Goal: Transaction & Acquisition: Purchase product/service

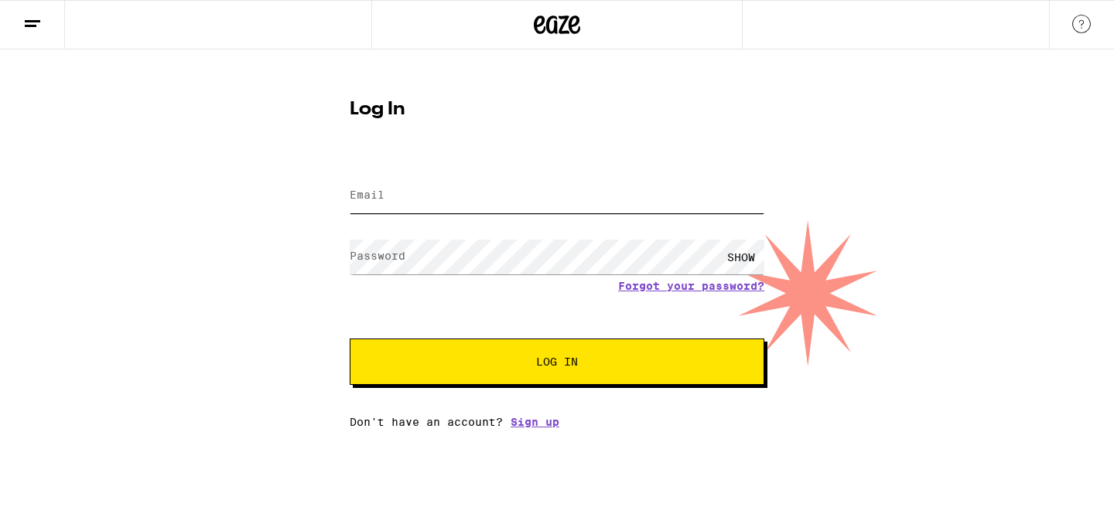
click at [401, 196] on input "Email" at bounding box center [557, 196] width 415 height 35
type input "cprice64@gmail.com"
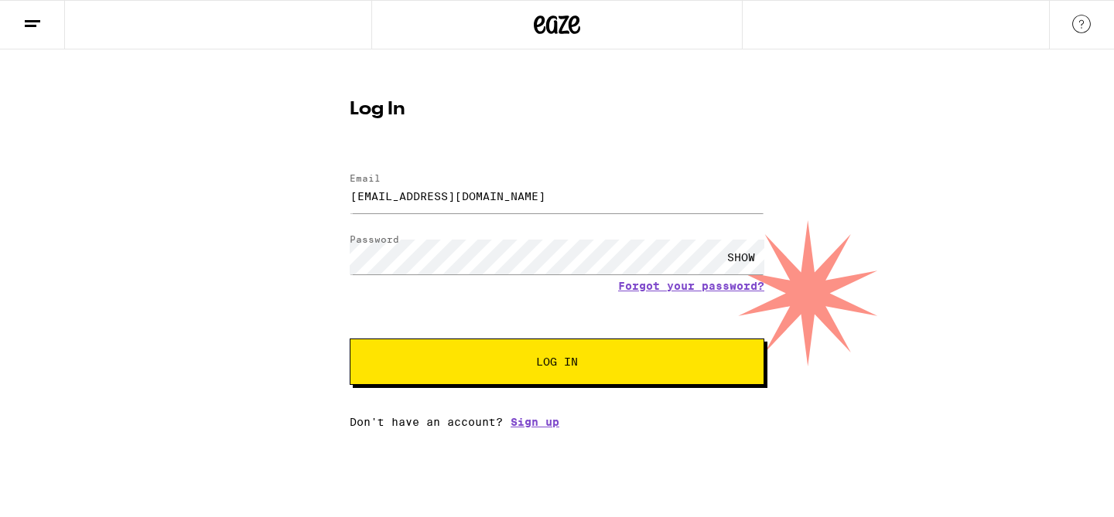
click at [527, 362] on span "Log In" at bounding box center [556, 362] width 289 height 11
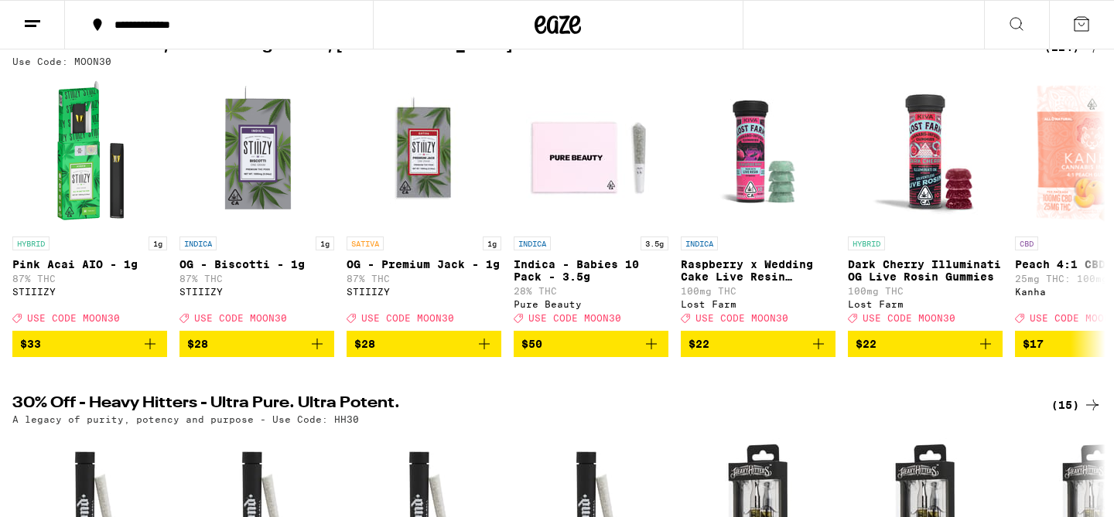
scroll to position [207, 0]
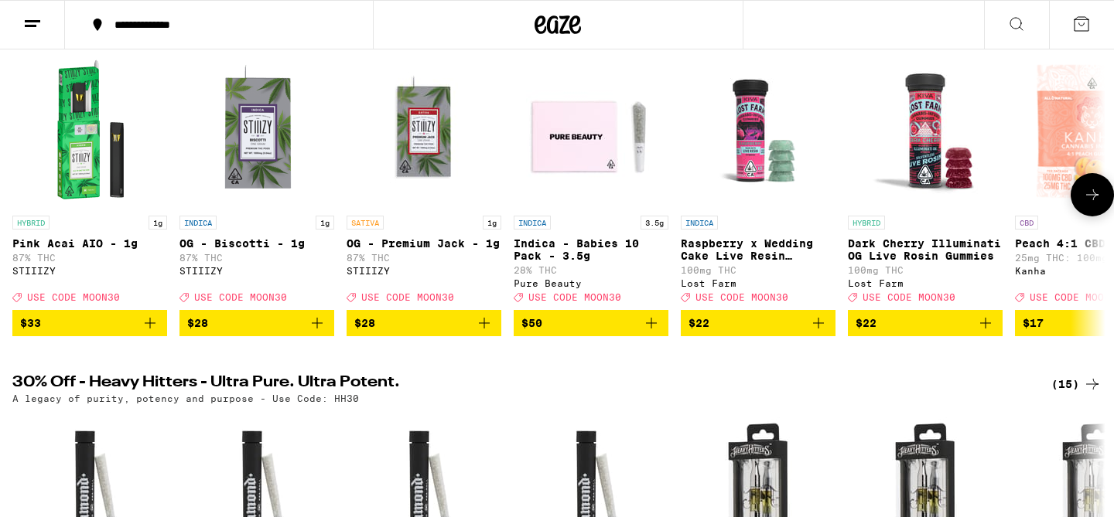
click at [421, 326] on span "$28" at bounding box center [423, 323] width 139 height 19
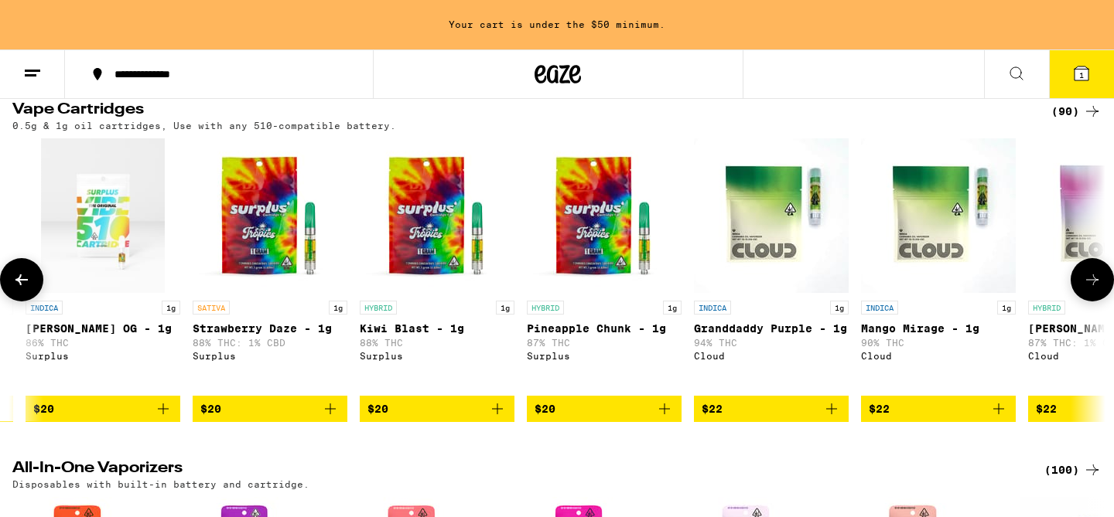
scroll to position [0, 1496]
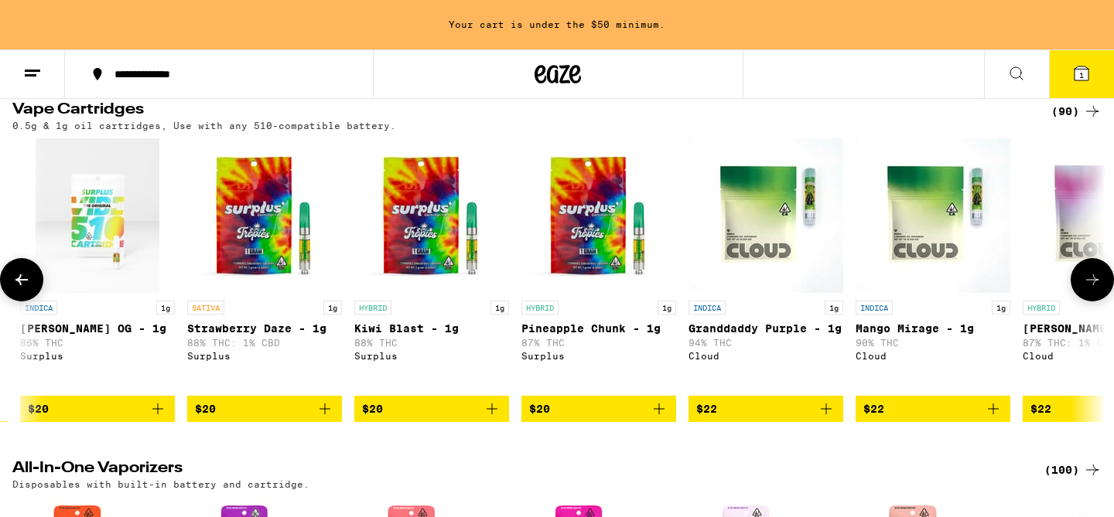
click at [785, 418] on span "$22" at bounding box center [765, 409] width 139 height 19
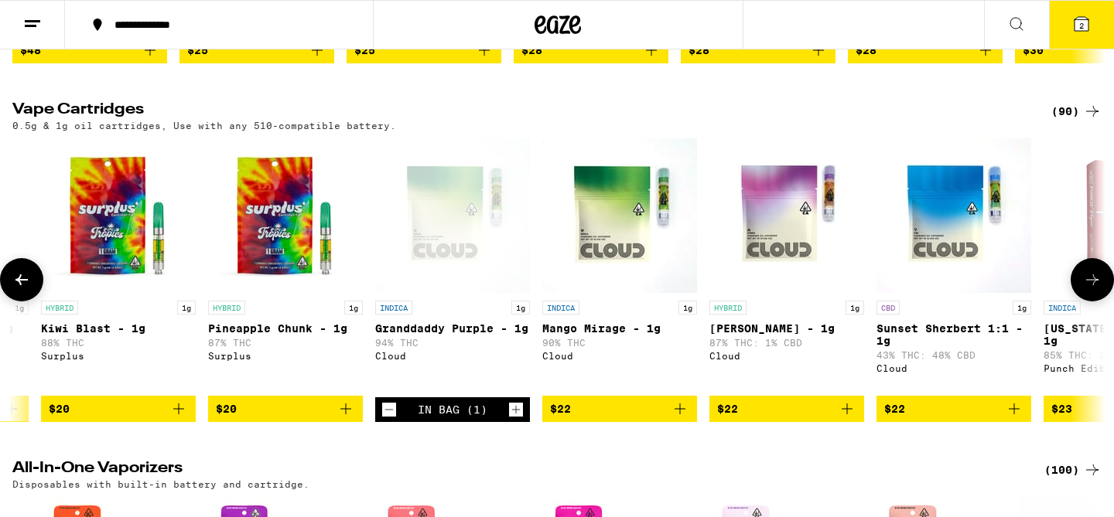
scroll to position [0, 1599]
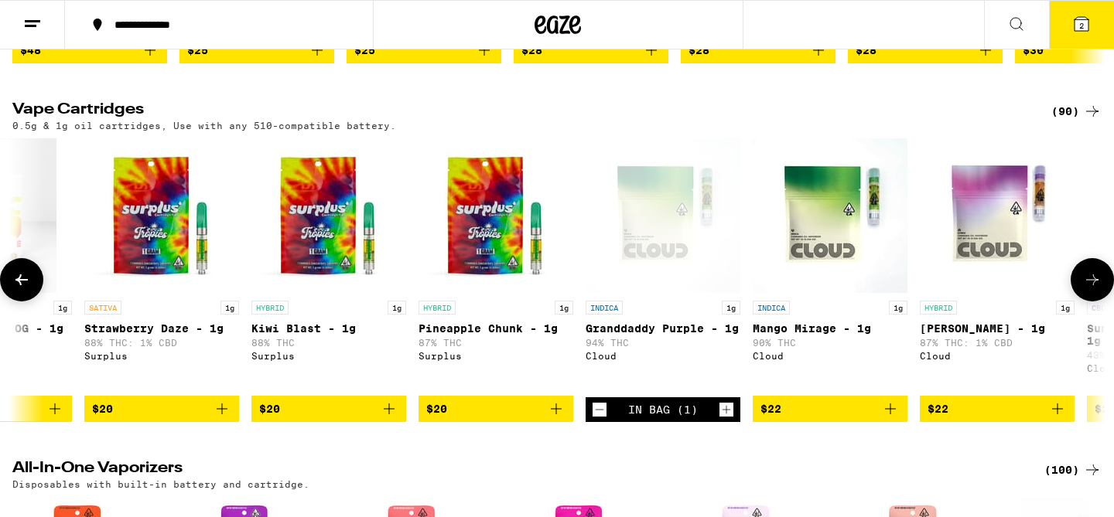
click at [654, 293] on div "Open page for Granddaddy Purple - 1g from Cloud" at bounding box center [662, 215] width 155 height 155
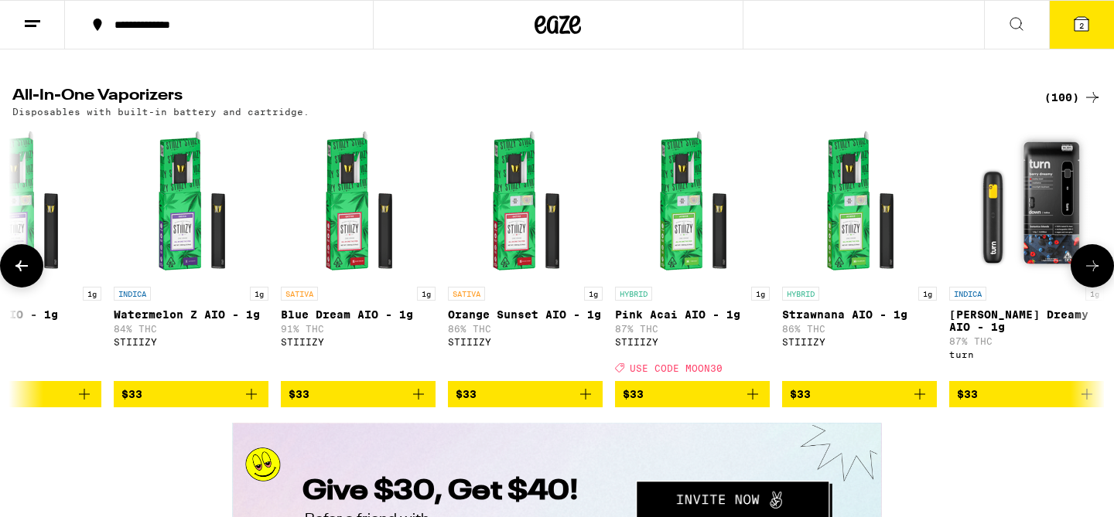
scroll to position [0, 9756]
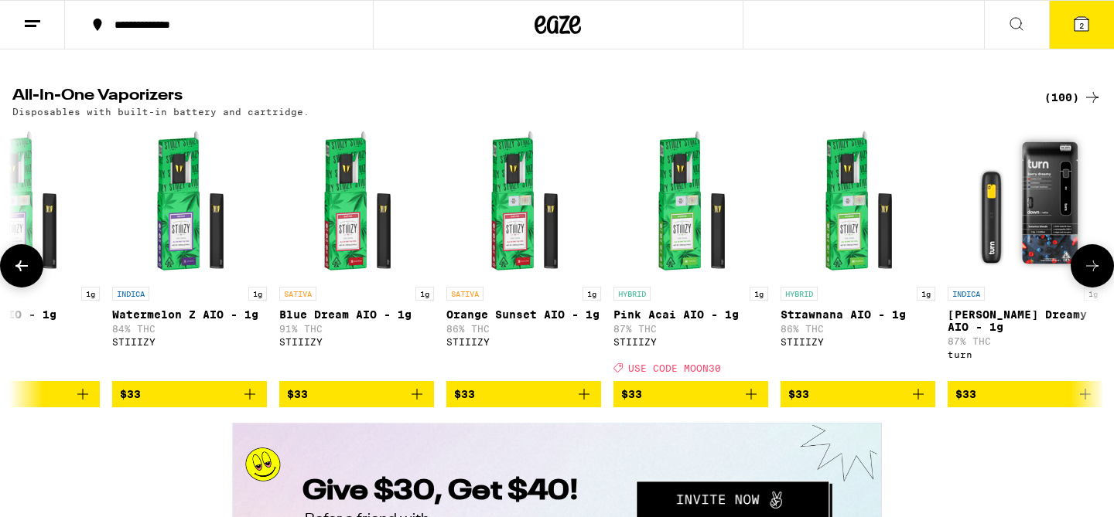
click at [674, 404] on span "$33" at bounding box center [690, 394] width 139 height 19
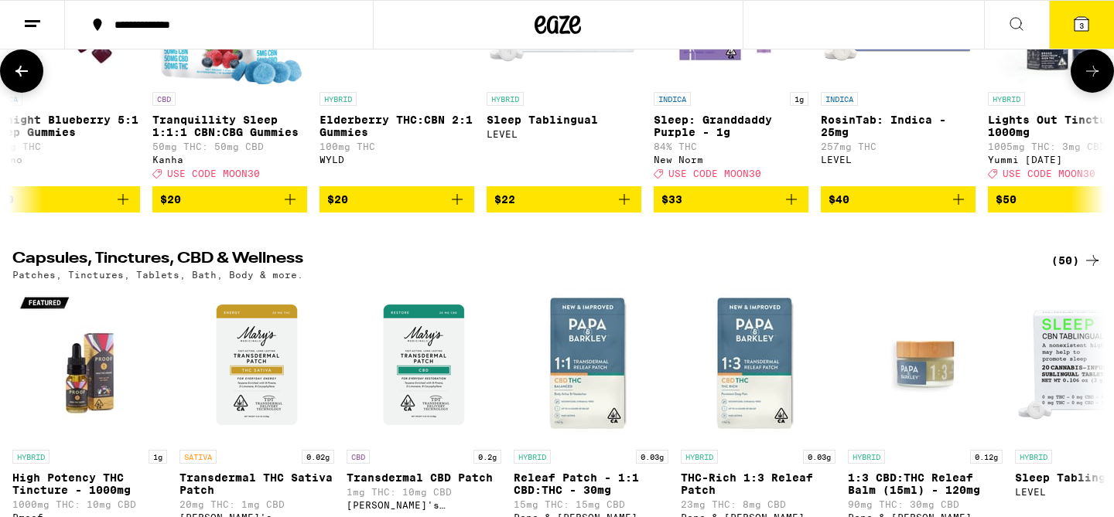
scroll to position [0, 1751]
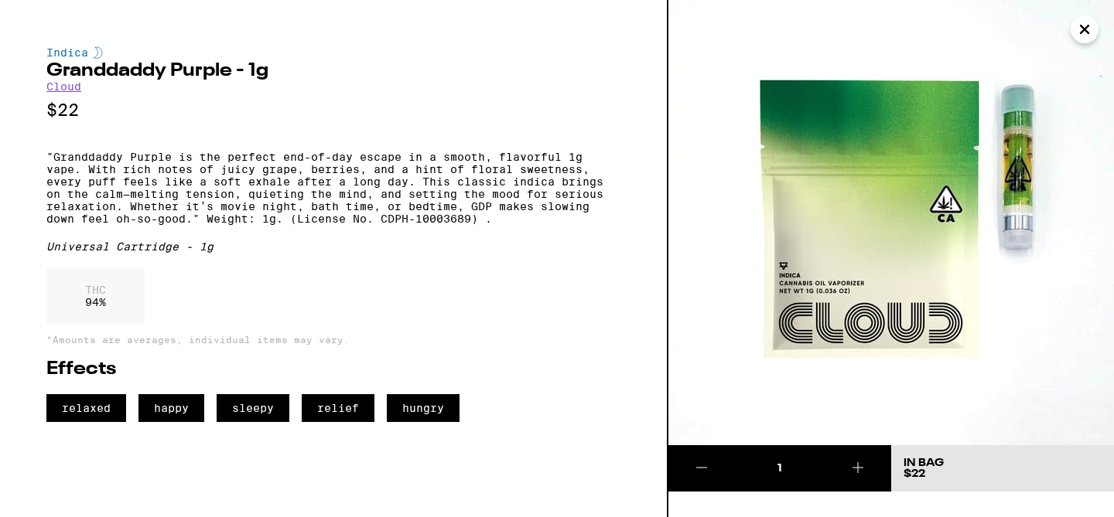
scroll to position [2268, 0]
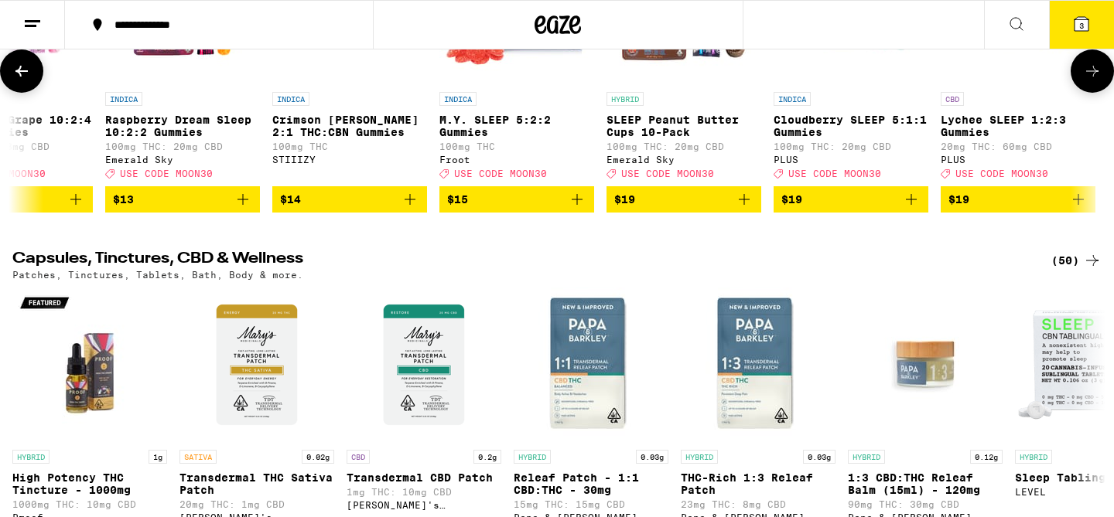
scroll to position [0, 405]
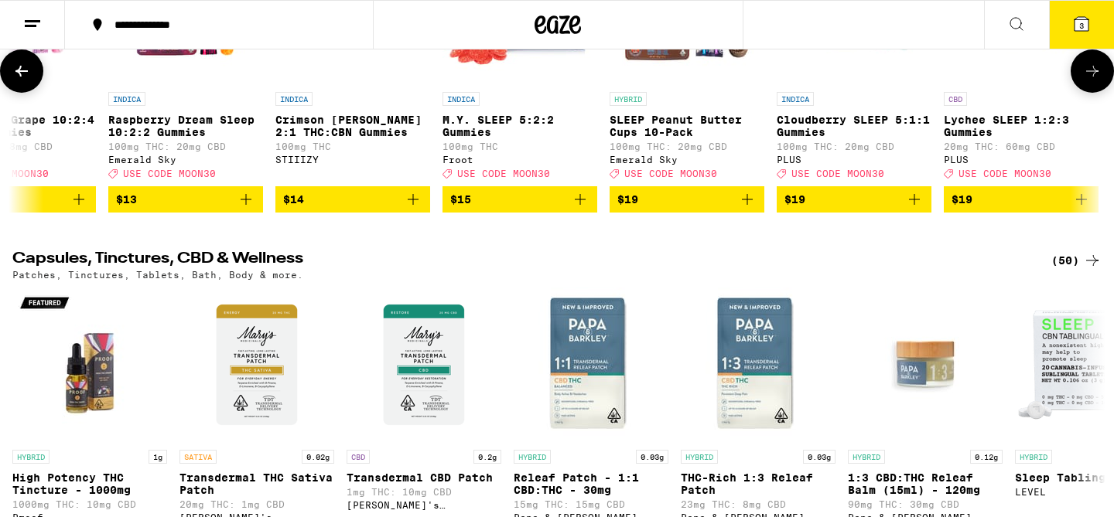
click at [191, 209] on span "$13" at bounding box center [185, 199] width 139 height 19
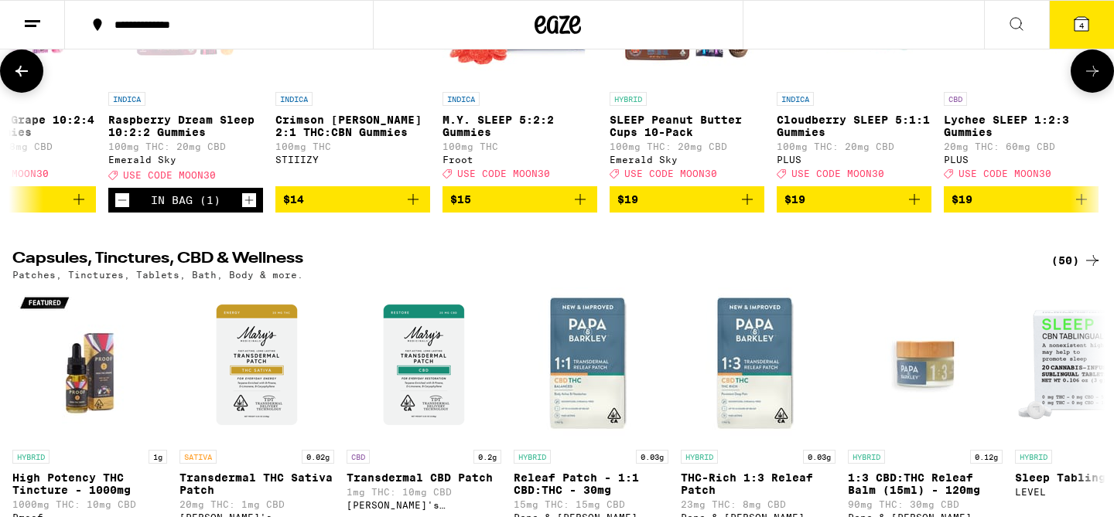
click at [178, 84] on div "Open page for Raspberry Dream Sleep 10:2:2 Gummies from Emerald Sky" at bounding box center [185, 7] width 155 height 155
click at [1083, 22] on span "4" at bounding box center [1081, 25] width 5 height 9
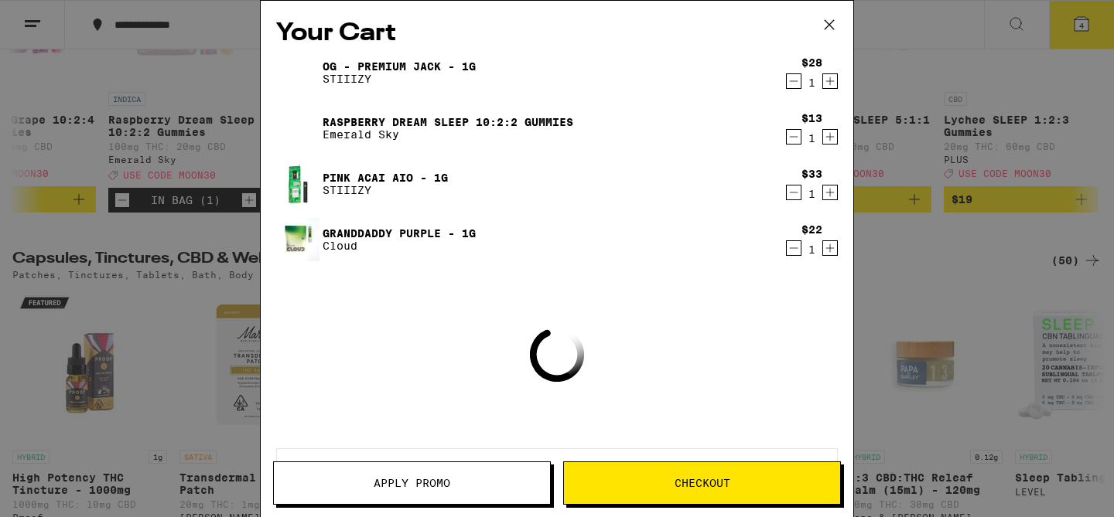
scroll to position [5660, 0]
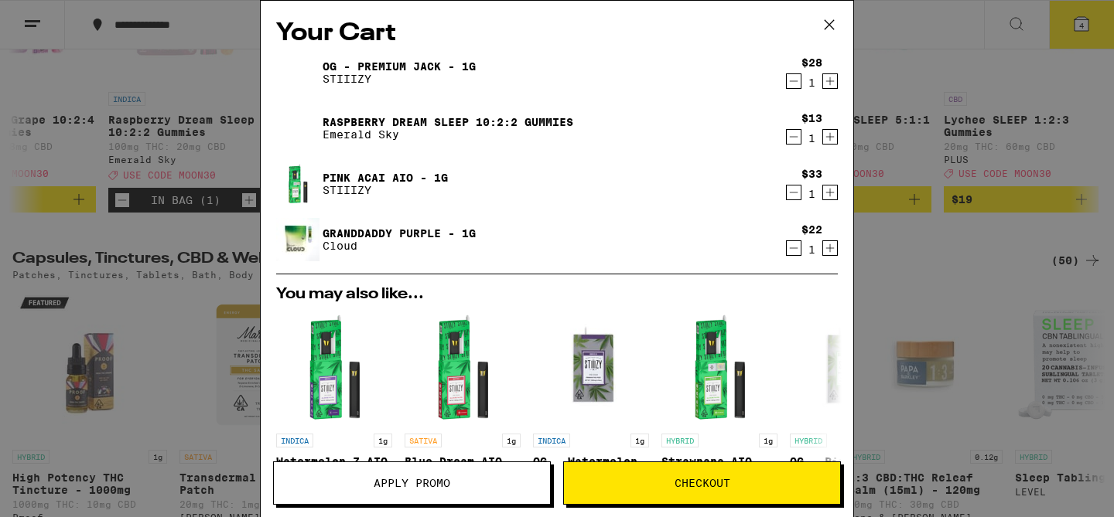
click at [430, 481] on span "Apply Promo" at bounding box center [412, 483] width 77 height 11
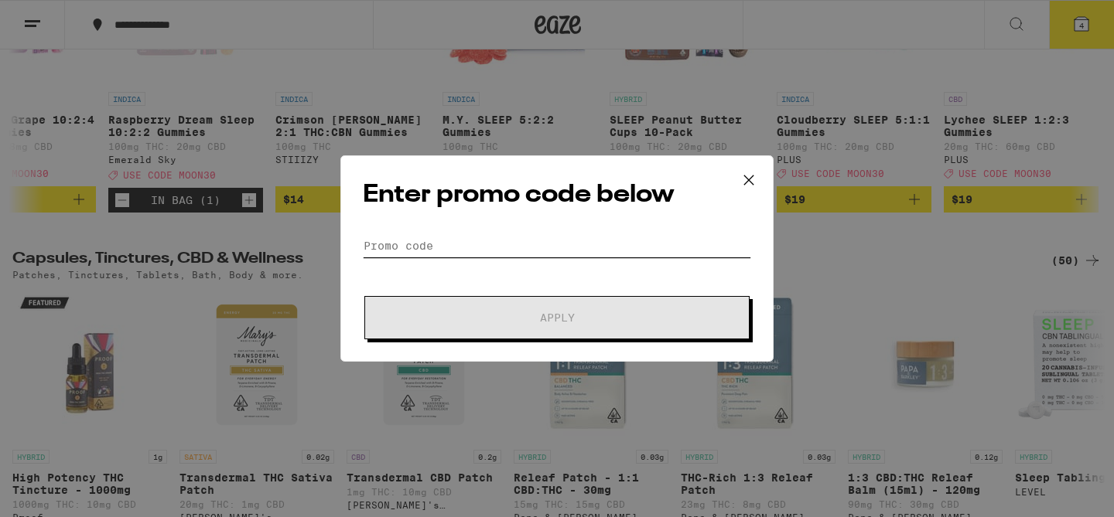
click at [439, 238] on input "Promo Code" at bounding box center [557, 245] width 388 height 23
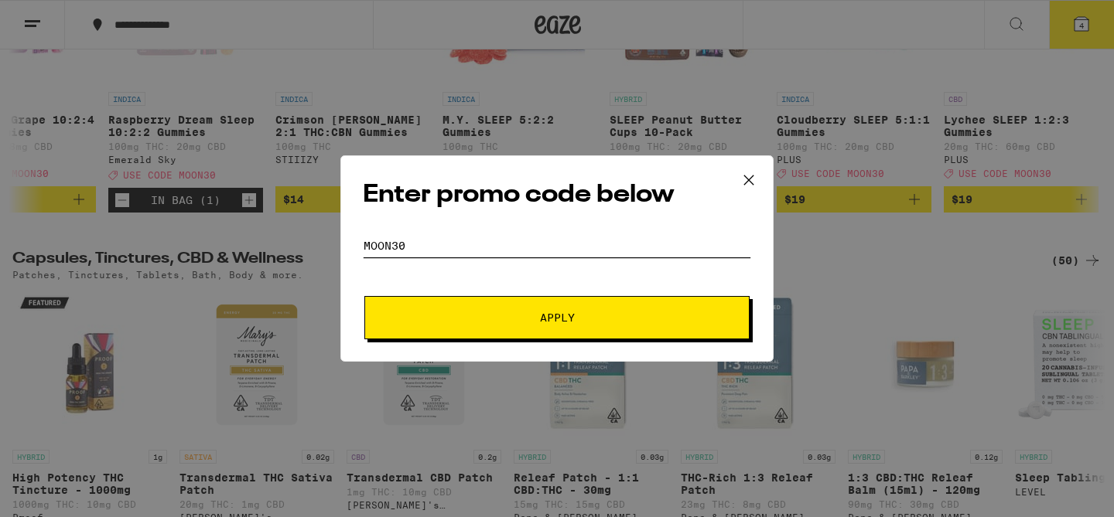
type input "MOON30"
click at [364, 296] on button "Apply" at bounding box center [556, 317] width 385 height 43
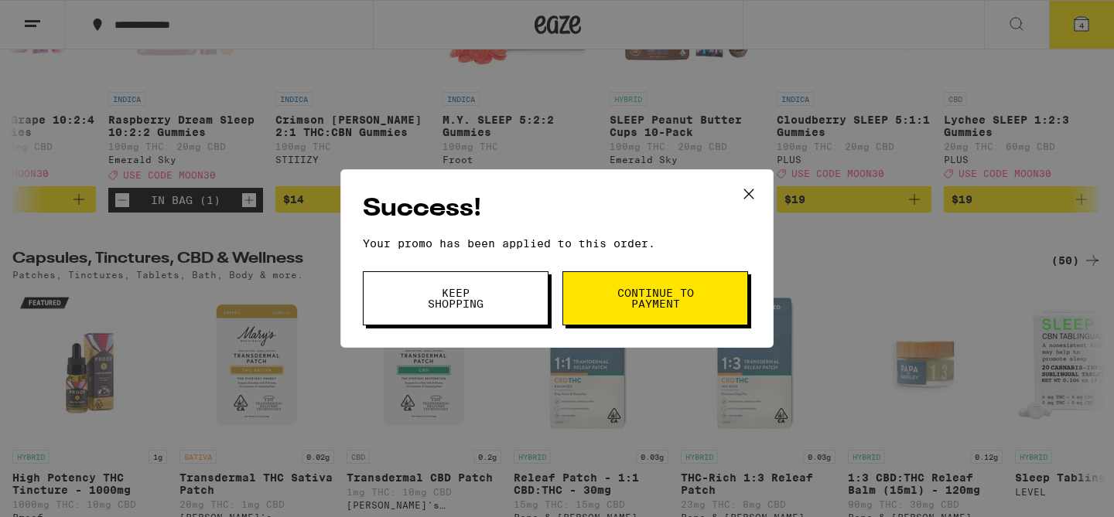
click at [629, 310] on button "Continue to payment" at bounding box center [655, 298] width 186 height 54
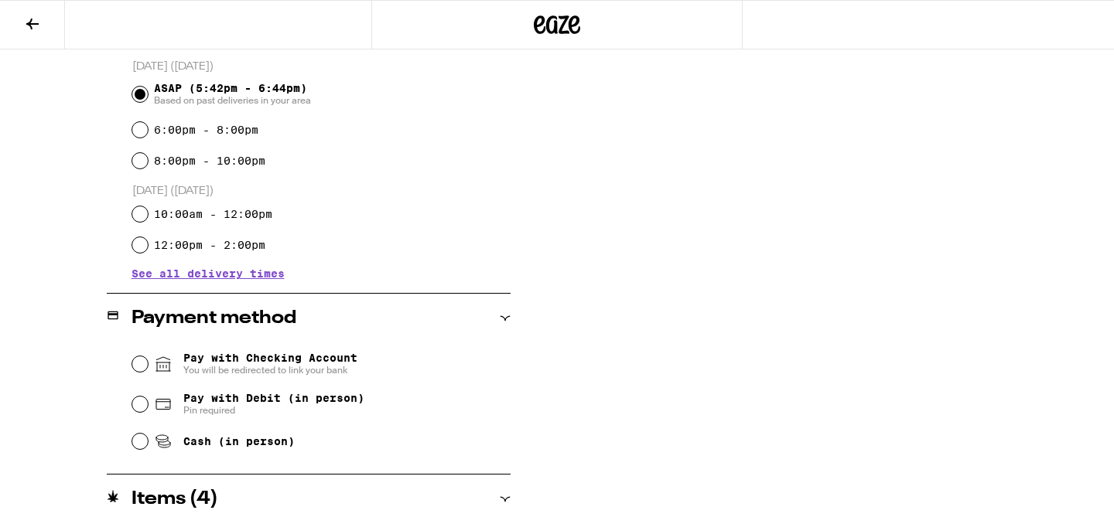
scroll to position [427, 0]
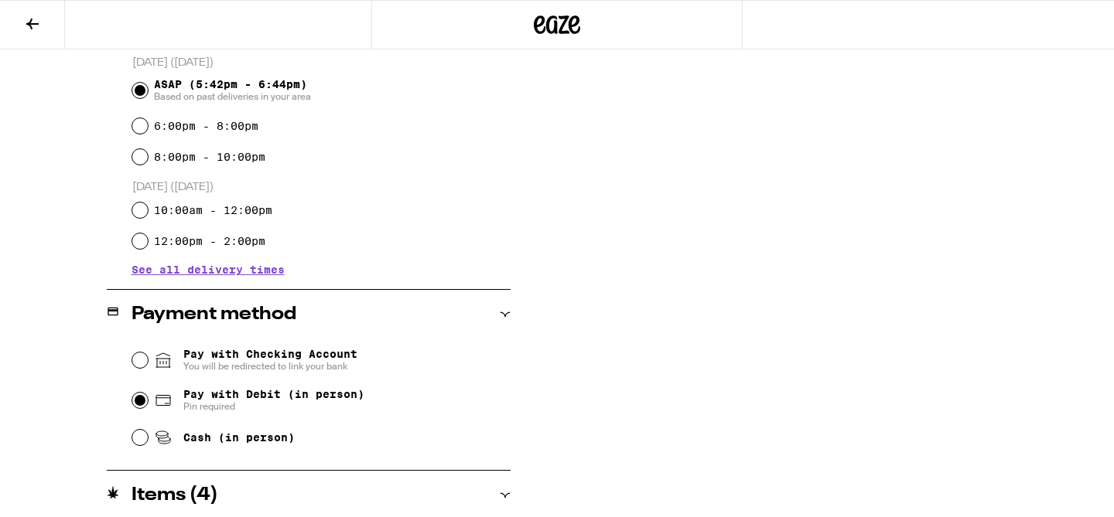
click at [142, 402] on input "Pay with Debit (in person) Pin required" at bounding box center [139, 400] width 15 height 15
radio input "true"
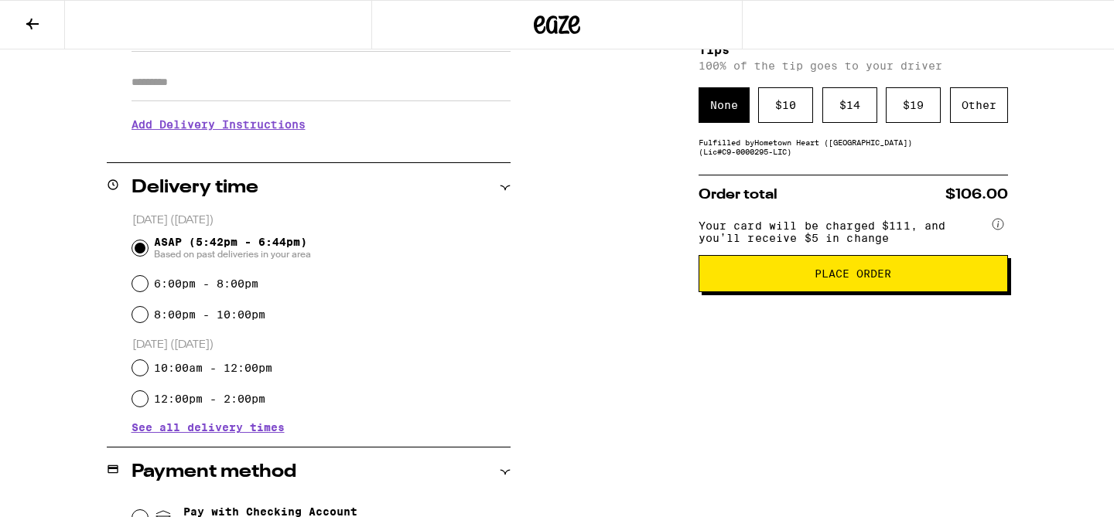
scroll to position [179, 0]
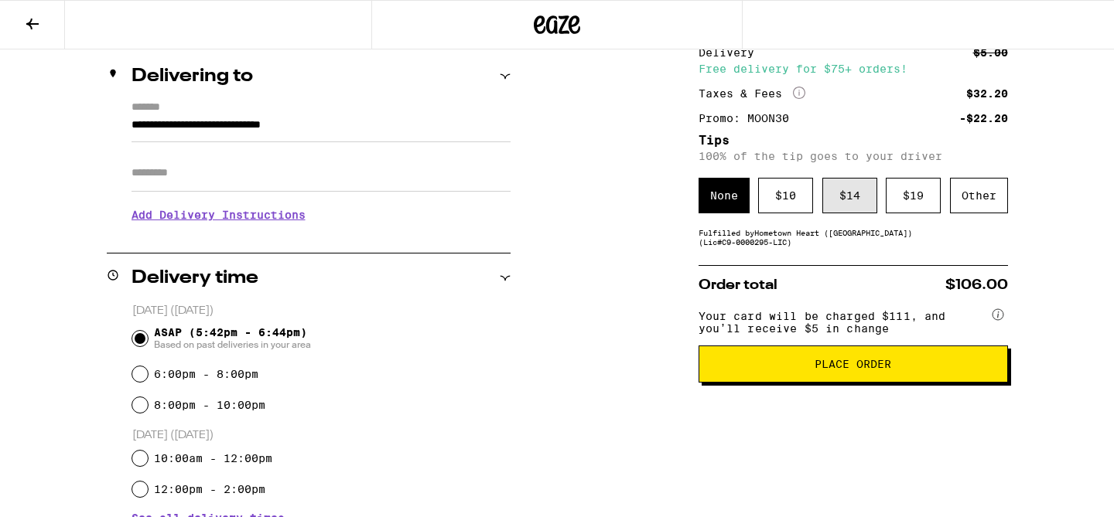
click at [851, 199] on div "$ 14" at bounding box center [849, 196] width 55 height 36
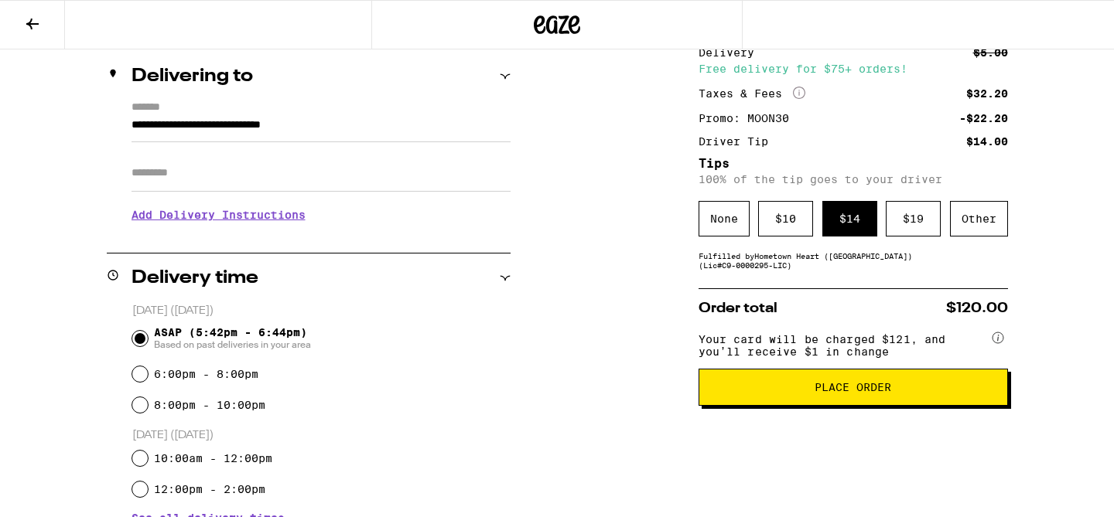
click at [838, 393] on span "Place Order" at bounding box center [852, 387] width 77 height 11
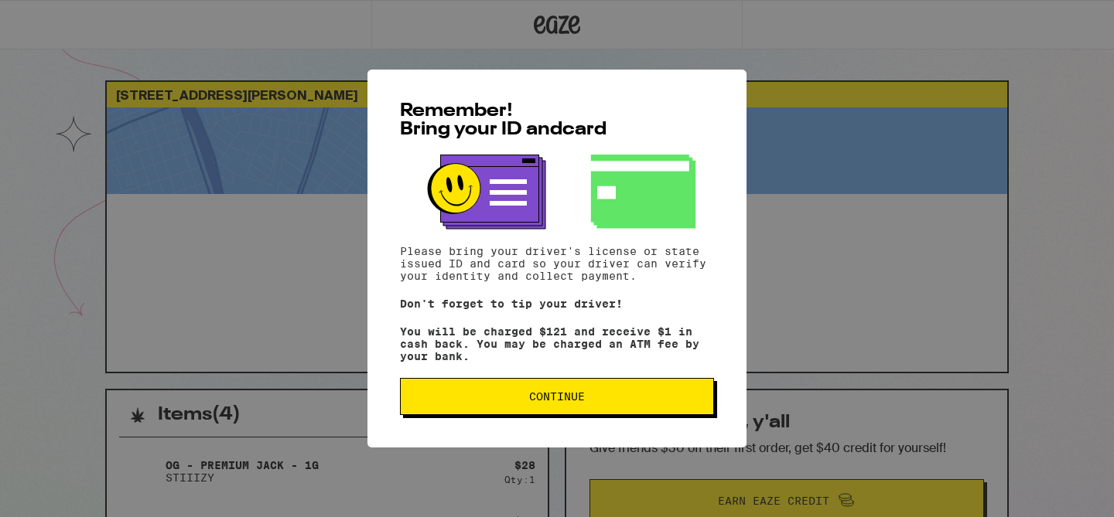
click at [561, 402] on span "Continue" at bounding box center [557, 396] width 56 height 11
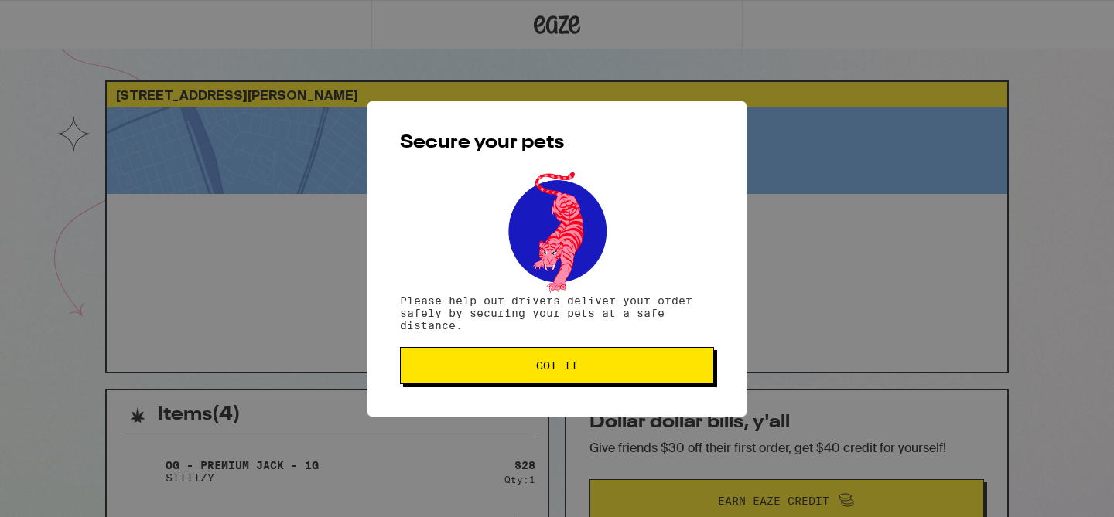
click at [558, 377] on button "Got it" at bounding box center [557, 365] width 314 height 37
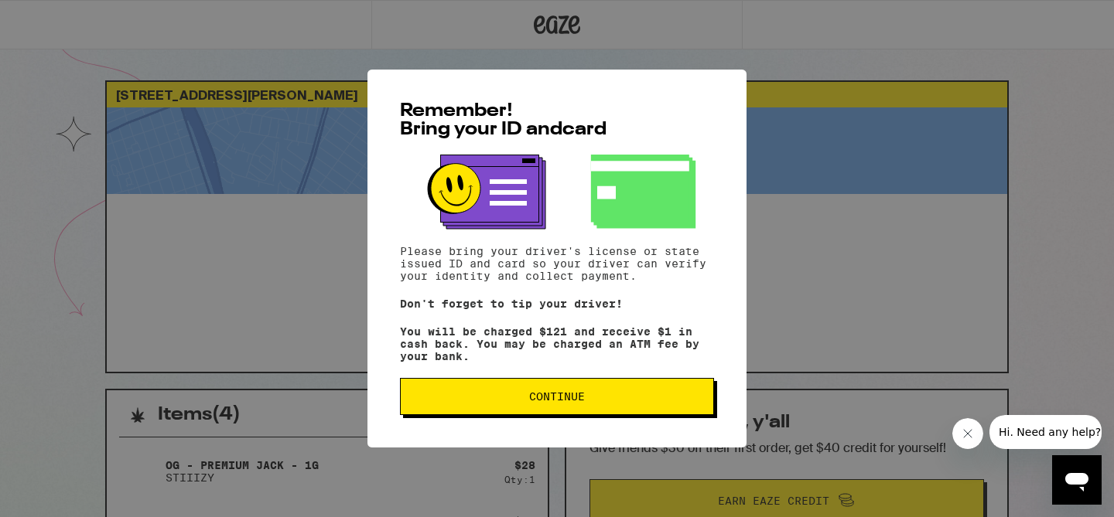
click at [487, 394] on button "Continue" at bounding box center [557, 396] width 314 height 37
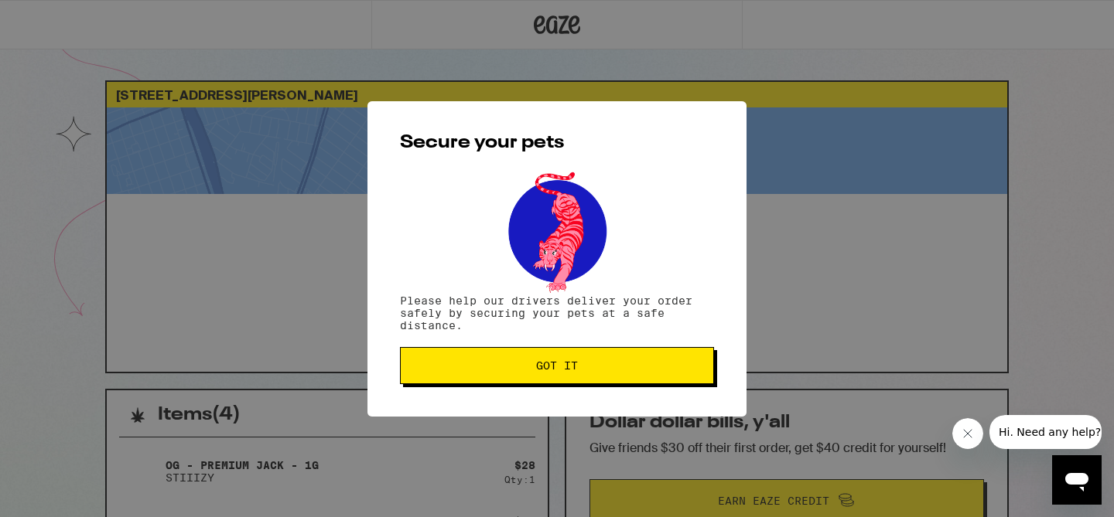
click at [496, 363] on span "Got it" at bounding box center [557, 365] width 288 height 11
click at [496, 363] on div "Secure your pets Please help our drivers deliver your order safely by securing …" at bounding box center [556, 259] width 379 height 316
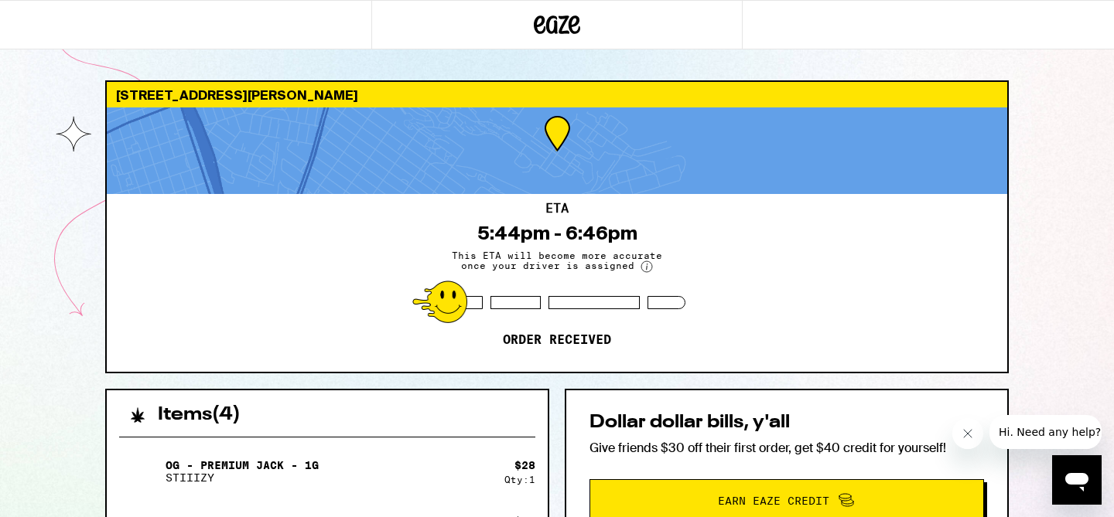
click at [496, 363] on div "ETA 5:44pm - 6:46pm This ETA will become more accurate once your driver is assi…" at bounding box center [557, 283] width 900 height 178
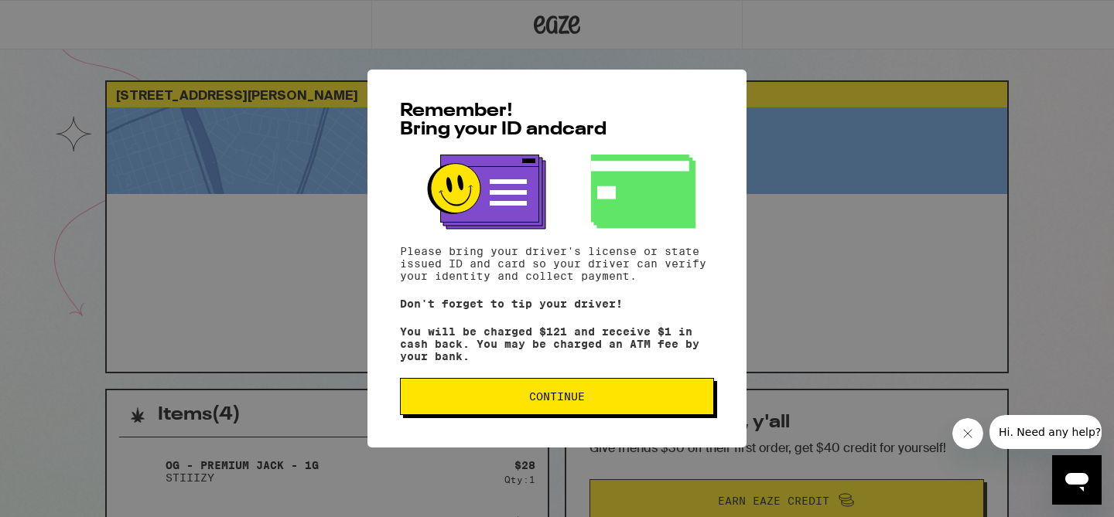
click at [498, 399] on span "Continue" at bounding box center [557, 396] width 288 height 11
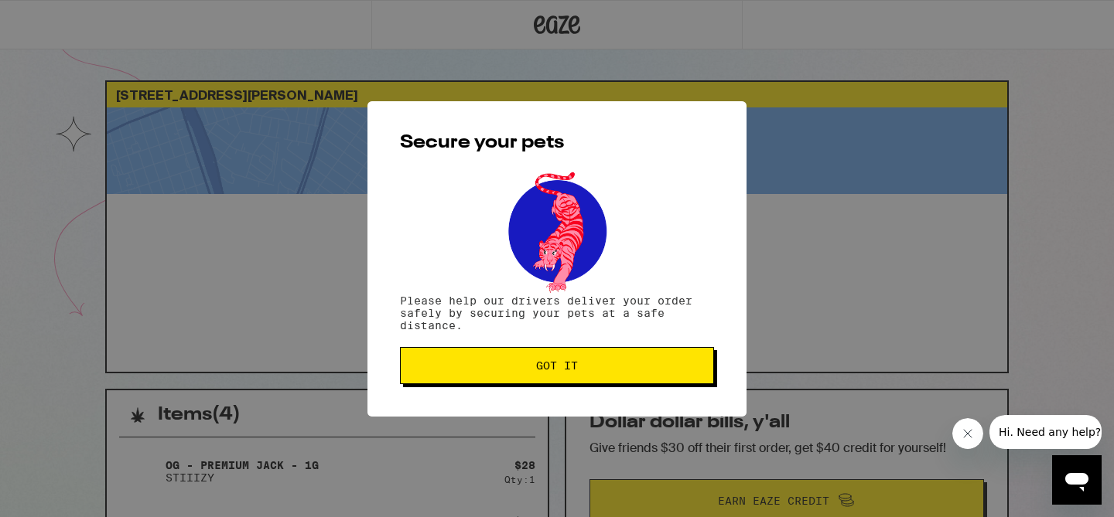
click at [502, 371] on span "Got it" at bounding box center [557, 365] width 288 height 11
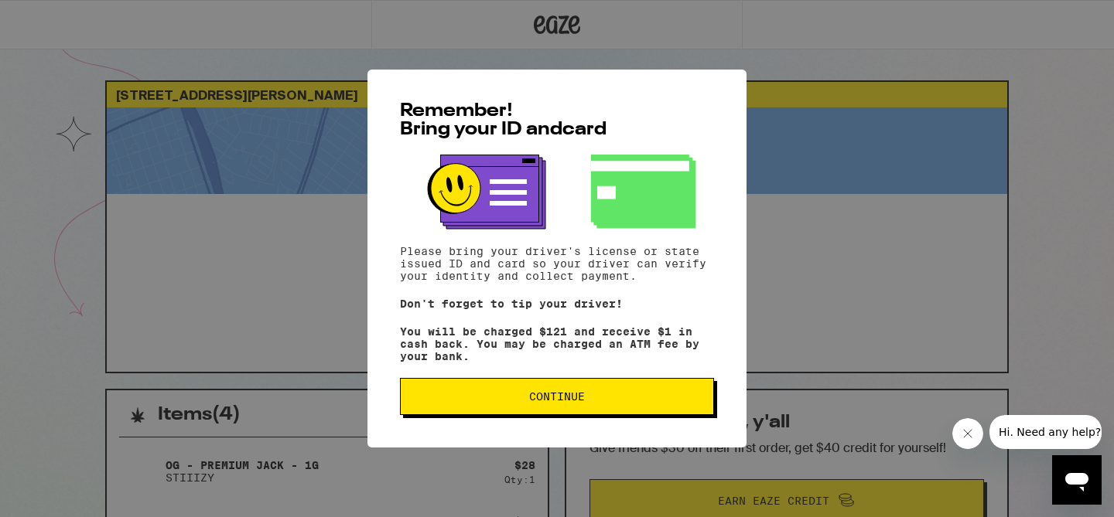
click at [489, 402] on span "Continue" at bounding box center [557, 396] width 288 height 11
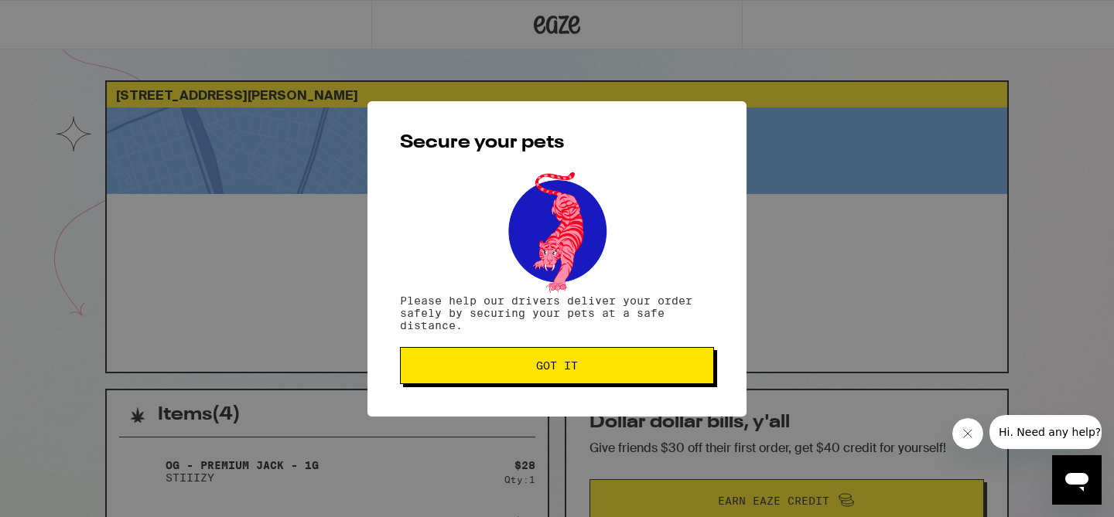
click at [493, 363] on span "Got it" at bounding box center [557, 365] width 288 height 11
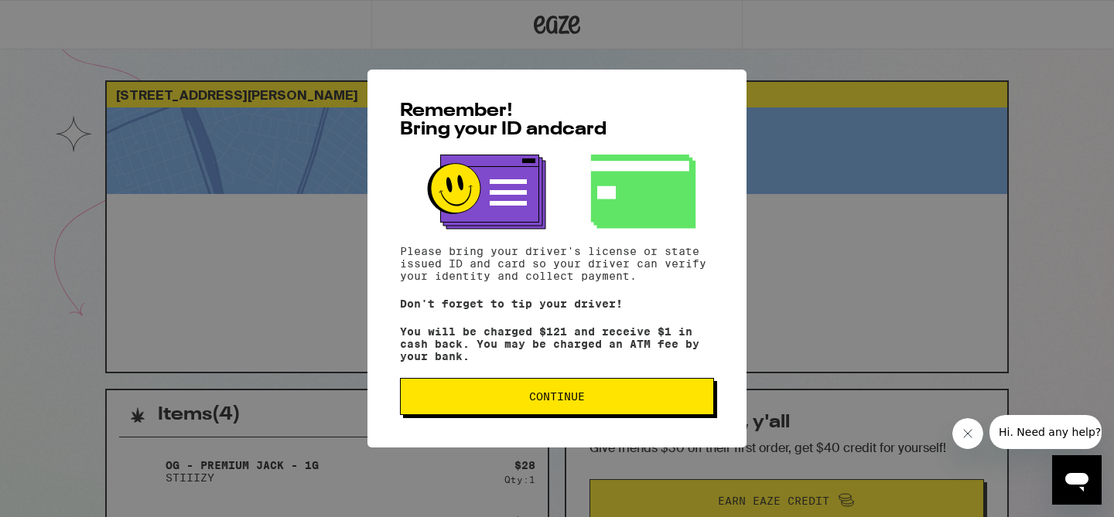
click at [551, 402] on span "Continue" at bounding box center [557, 396] width 56 height 11
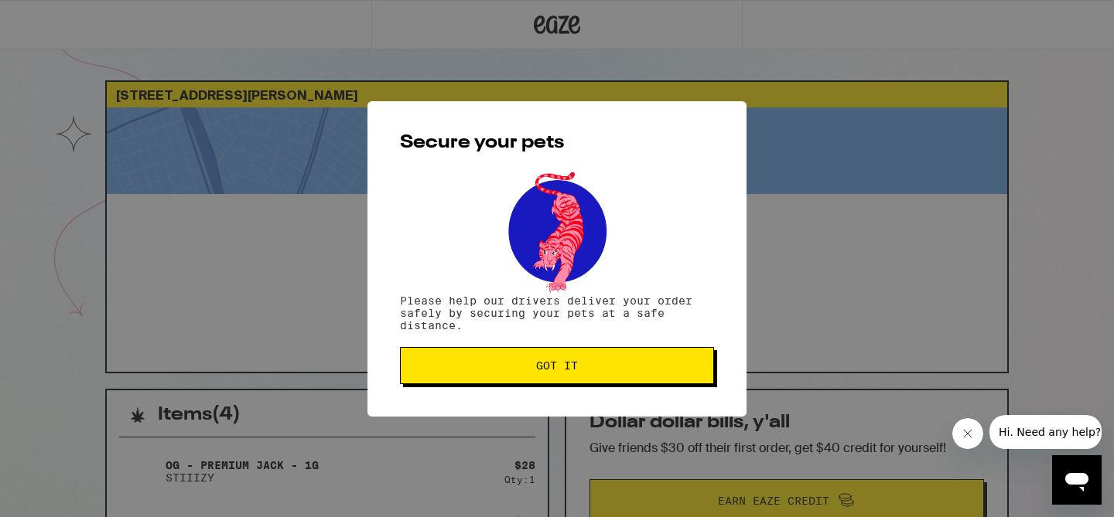
click at [554, 376] on button "Got it" at bounding box center [557, 365] width 314 height 37
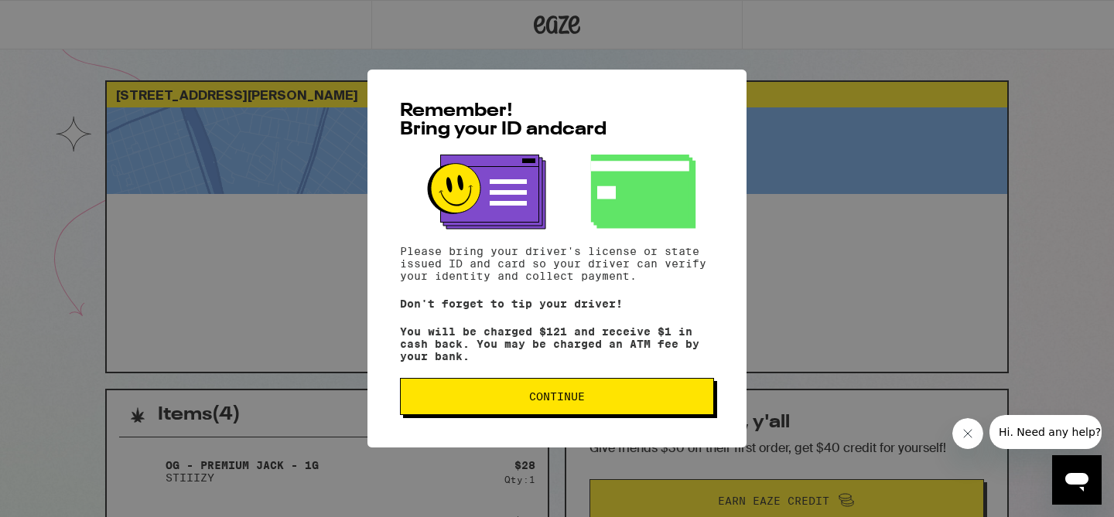
click at [512, 414] on button "Continue" at bounding box center [557, 396] width 314 height 37
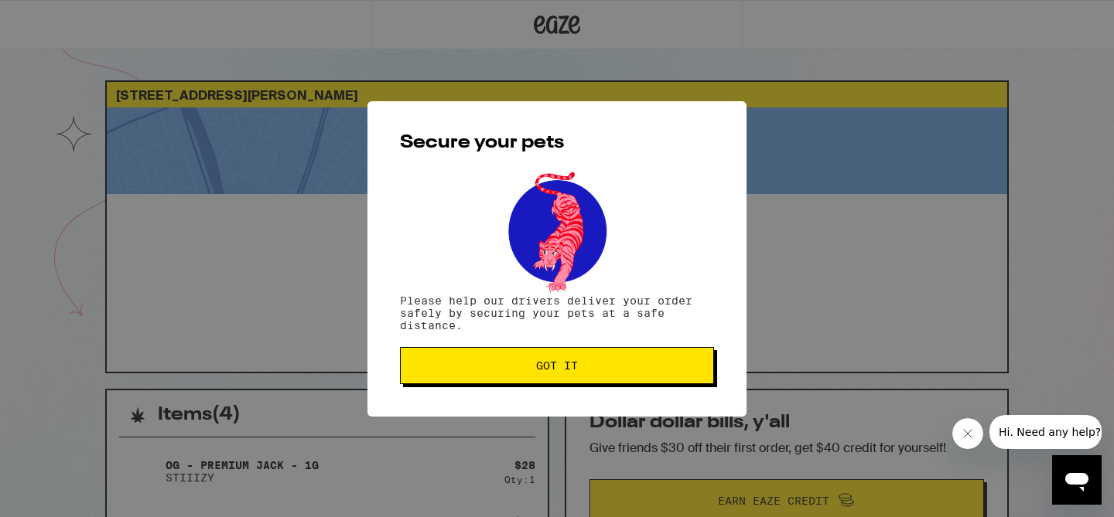
click at [512, 375] on button "Got it" at bounding box center [557, 365] width 314 height 37
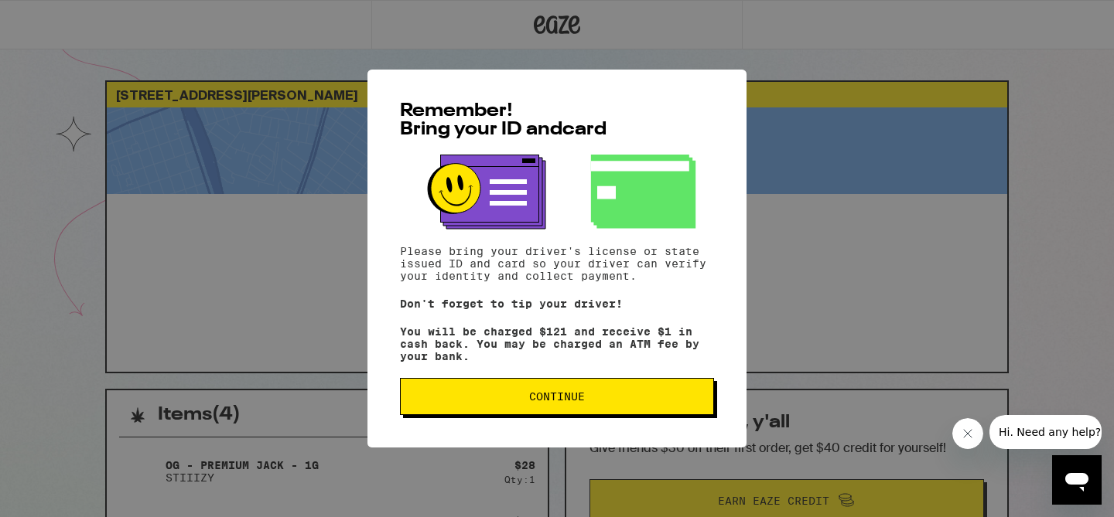
click at [570, 396] on span "Continue" at bounding box center [557, 396] width 56 height 11
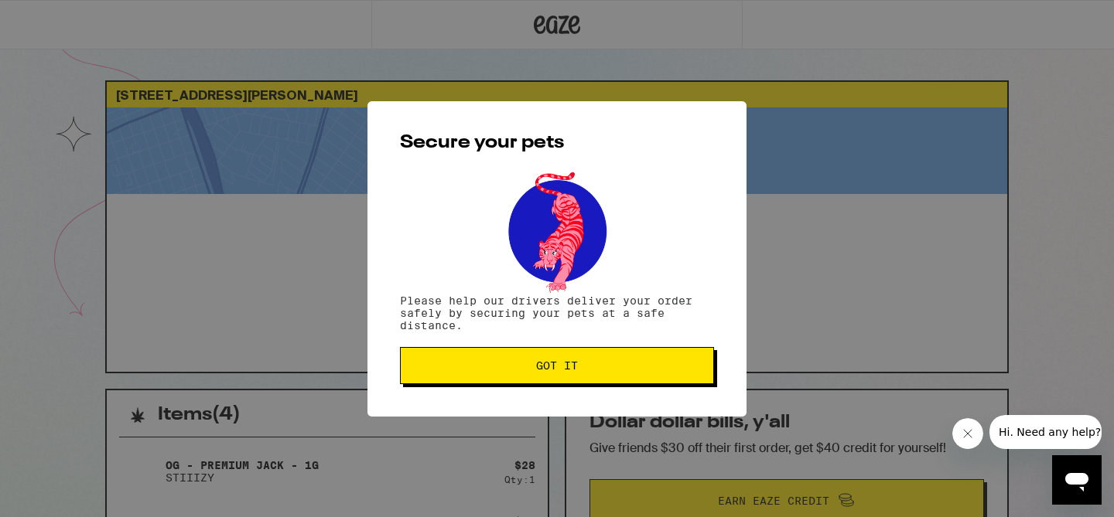
click at [563, 361] on span "Got it" at bounding box center [557, 365] width 42 height 11
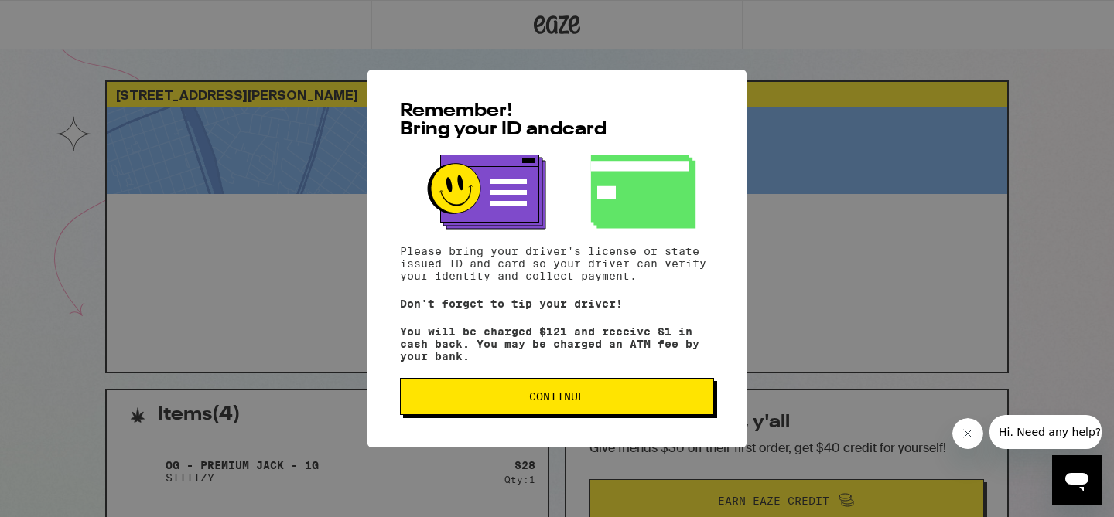
click at [489, 402] on span "Continue" at bounding box center [557, 396] width 288 height 11
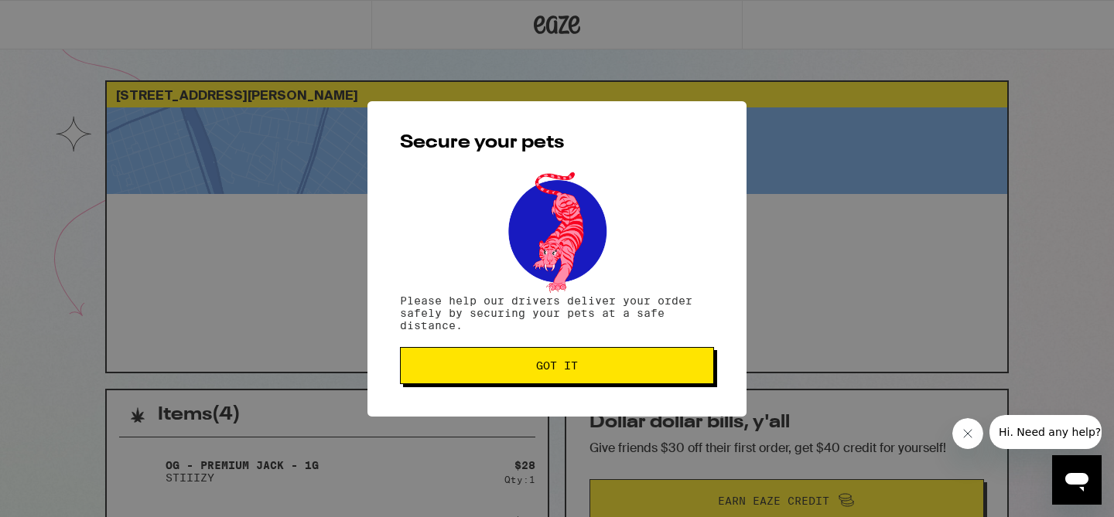
click at [486, 371] on span "Got it" at bounding box center [557, 365] width 288 height 11
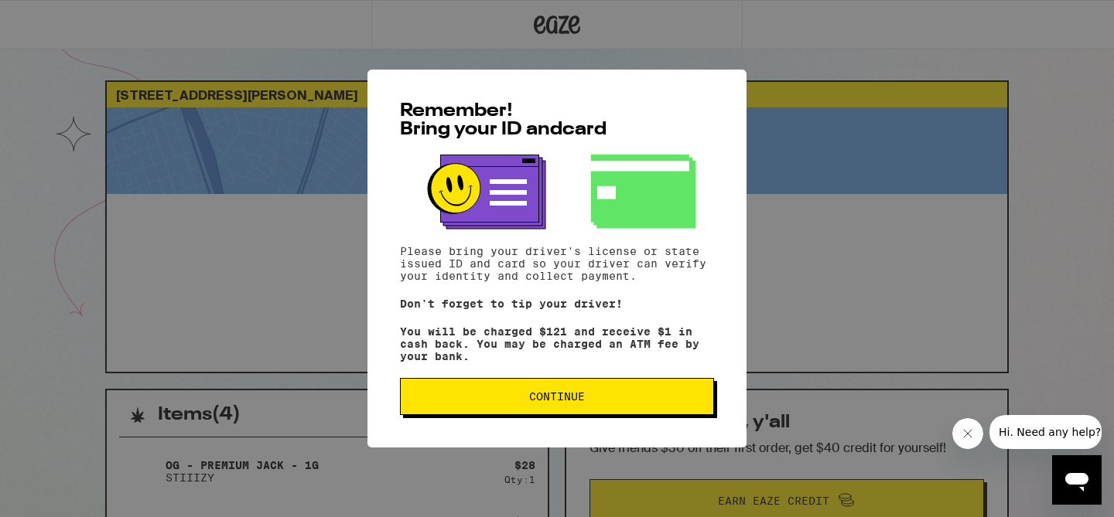
click at [515, 402] on span "Continue" at bounding box center [557, 396] width 288 height 11
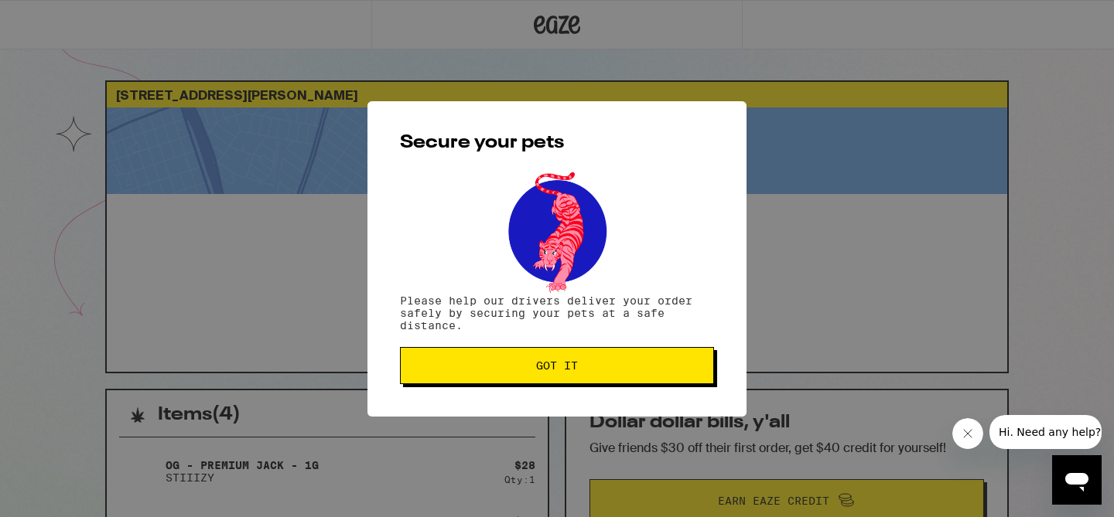
click at [520, 365] on span "Got it" at bounding box center [557, 365] width 288 height 11
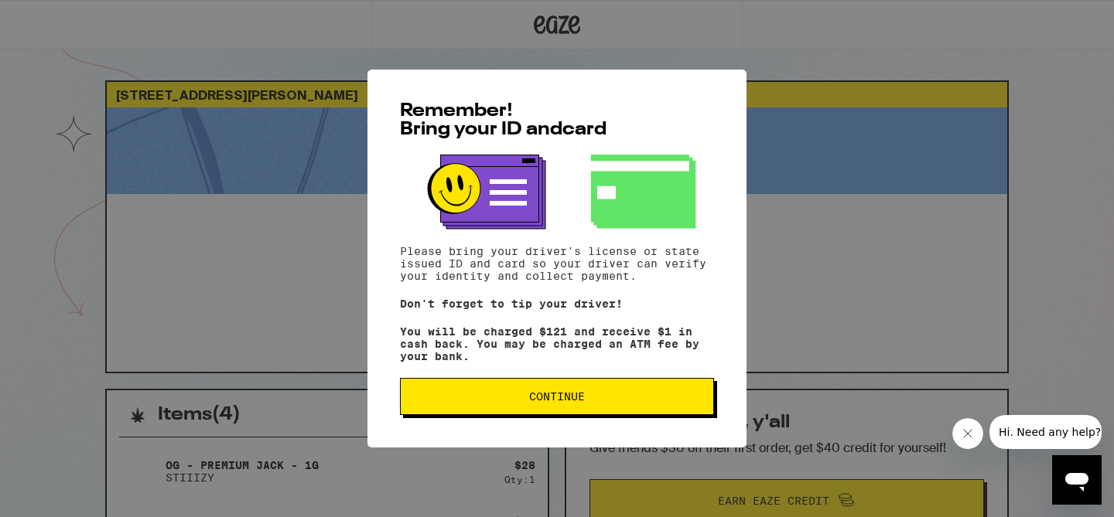
click at [511, 402] on span "Continue" at bounding box center [557, 396] width 288 height 11
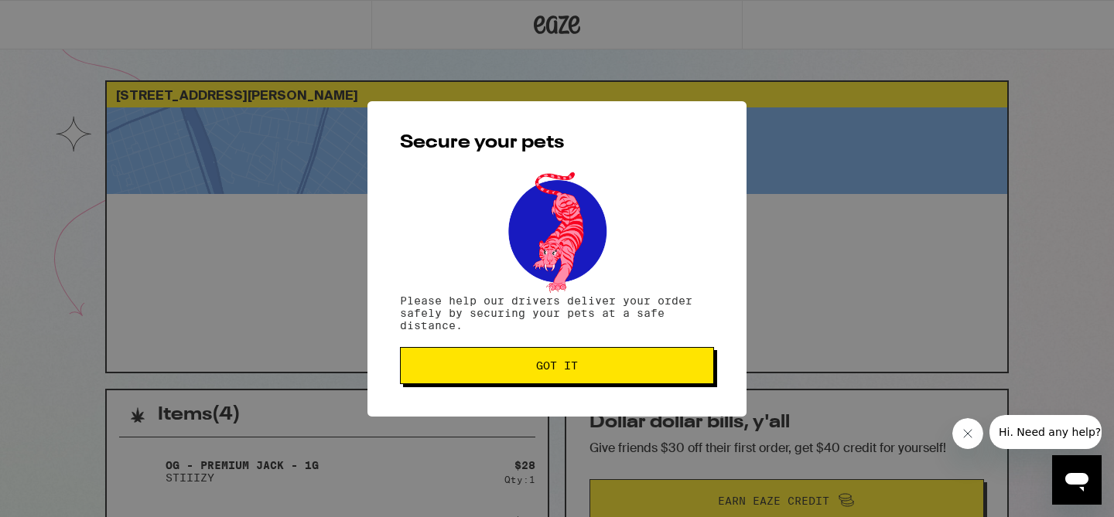
click at [501, 359] on button "Got it" at bounding box center [557, 365] width 314 height 37
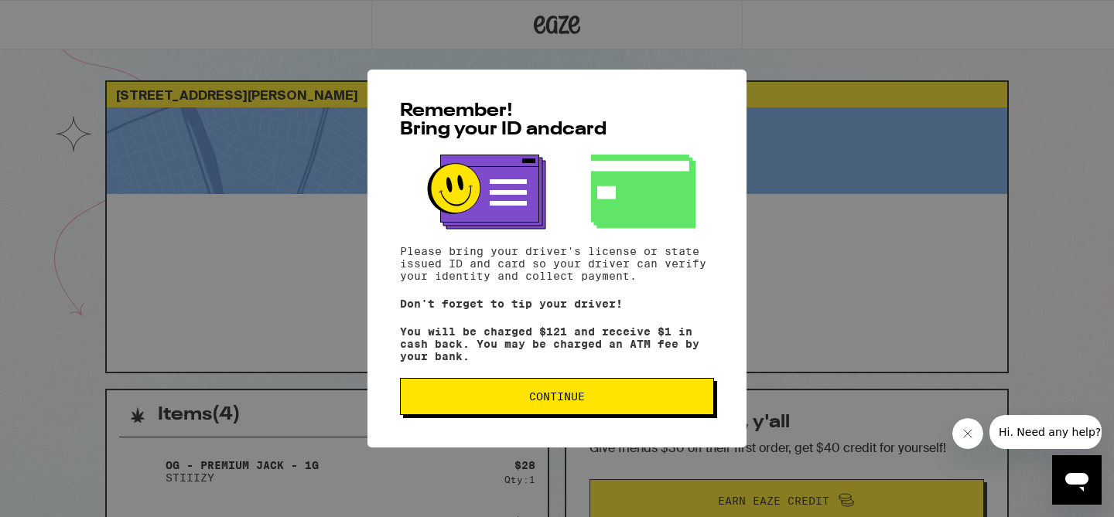
click at [510, 410] on button "Continue" at bounding box center [557, 396] width 314 height 37
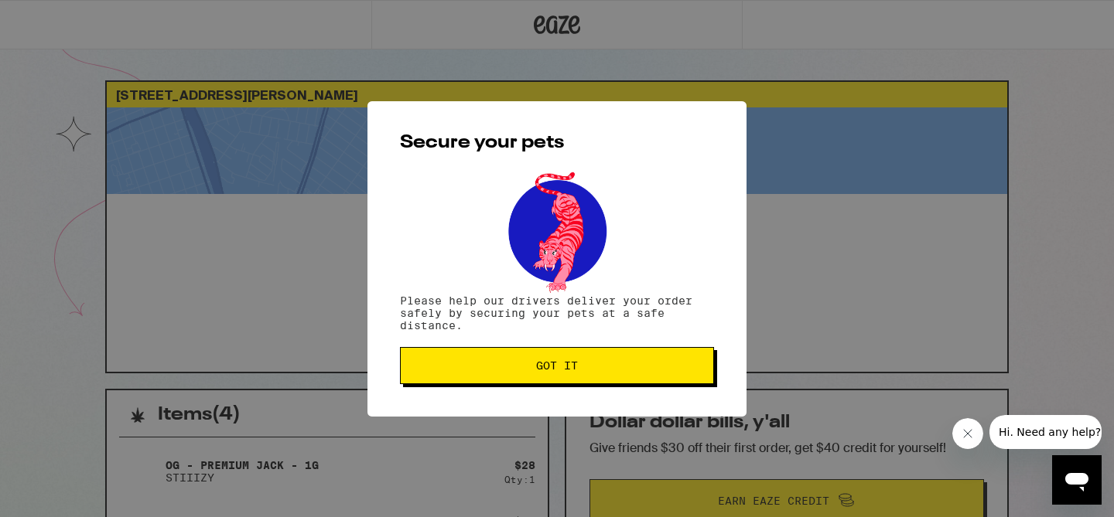
click at [510, 362] on button "Got it" at bounding box center [557, 365] width 314 height 37
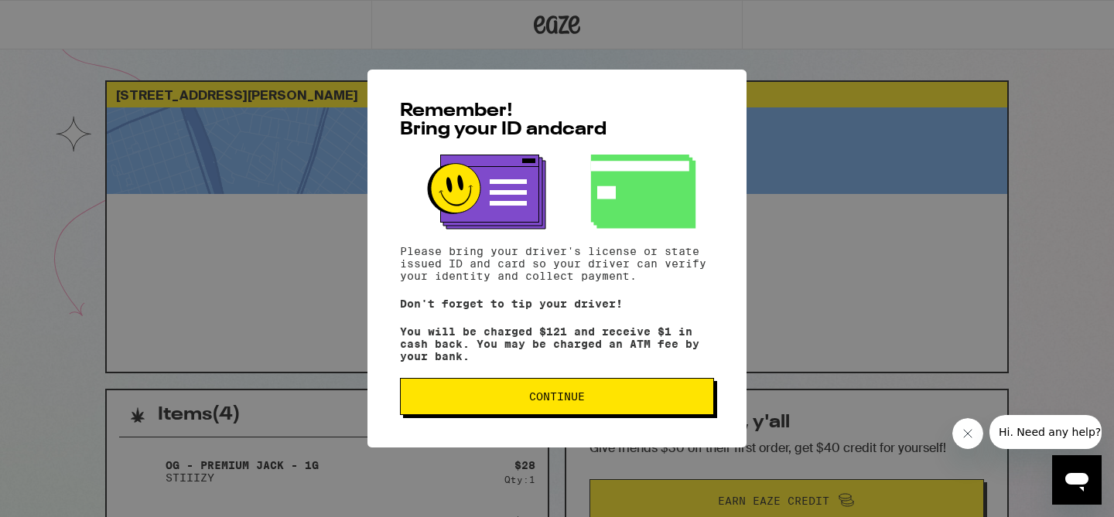
click at [612, 402] on span "Continue" at bounding box center [557, 396] width 288 height 11
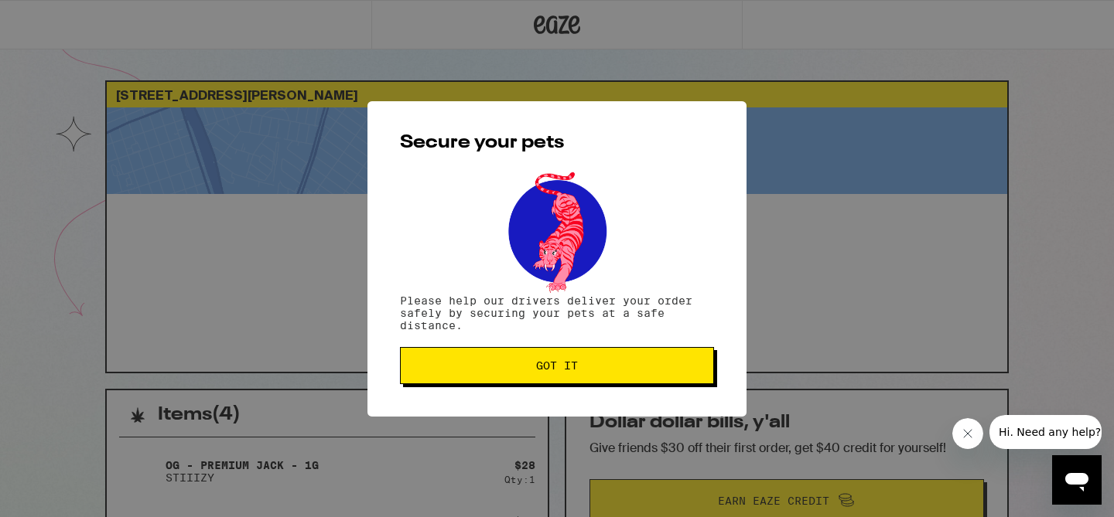
click at [592, 363] on span "Got it" at bounding box center [557, 365] width 288 height 11
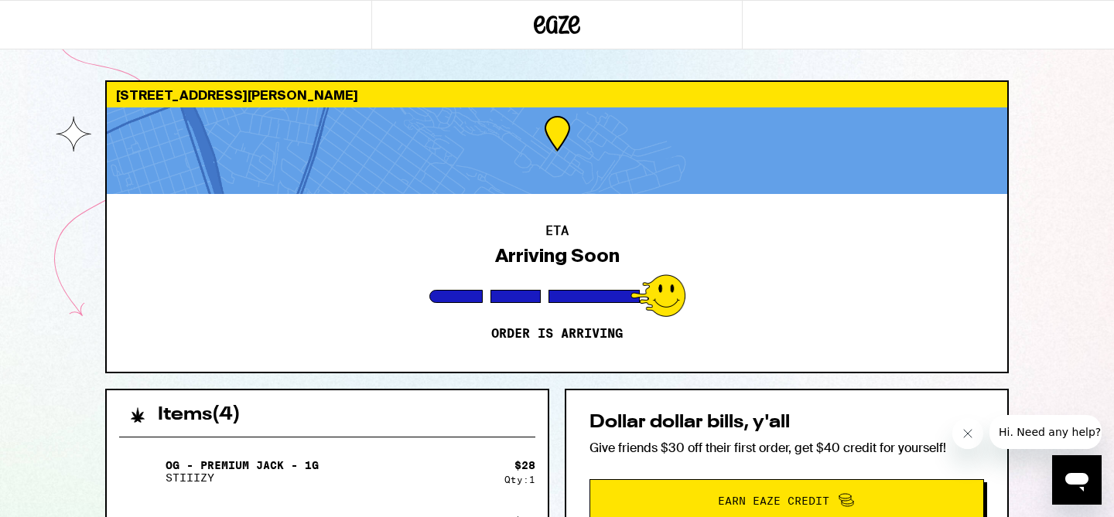
click at [352, 300] on div "ETA Arriving Soon Order is arriving" at bounding box center [557, 283] width 900 height 178
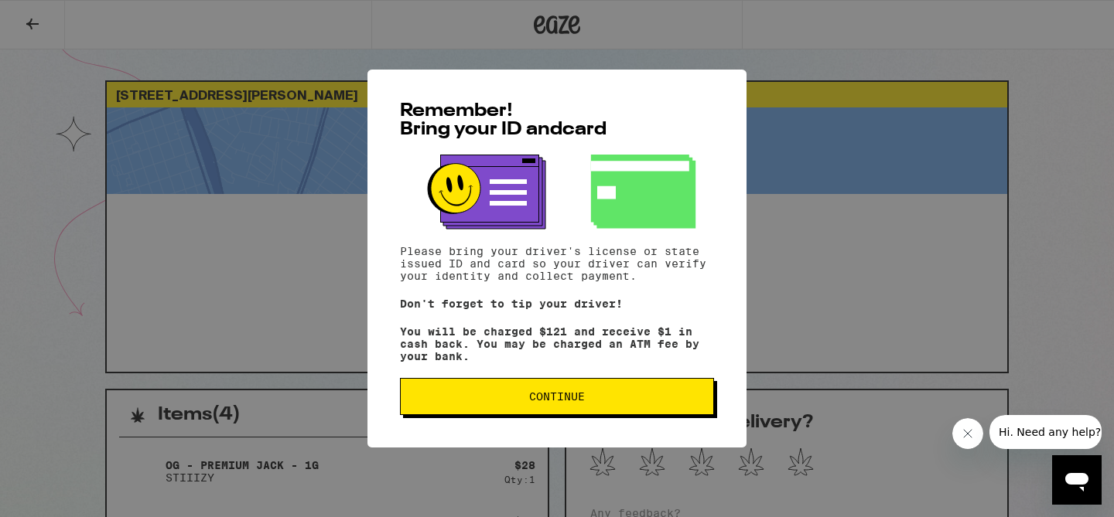
click at [547, 401] on span "Continue" at bounding box center [557, 396] width 56 height 11
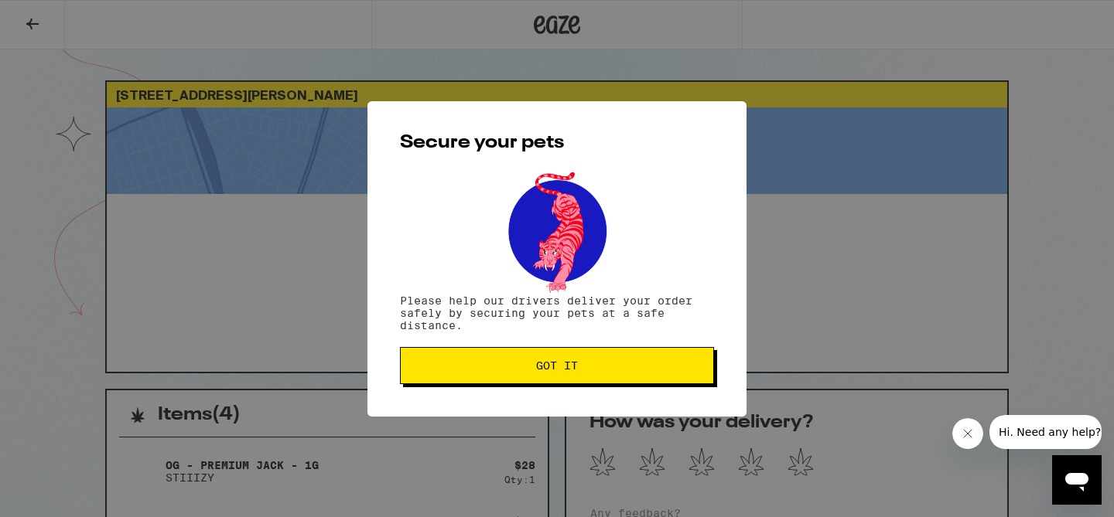
click at [538, 369] on span "Got it" at bounding box center [557, 365] width 42 height 11
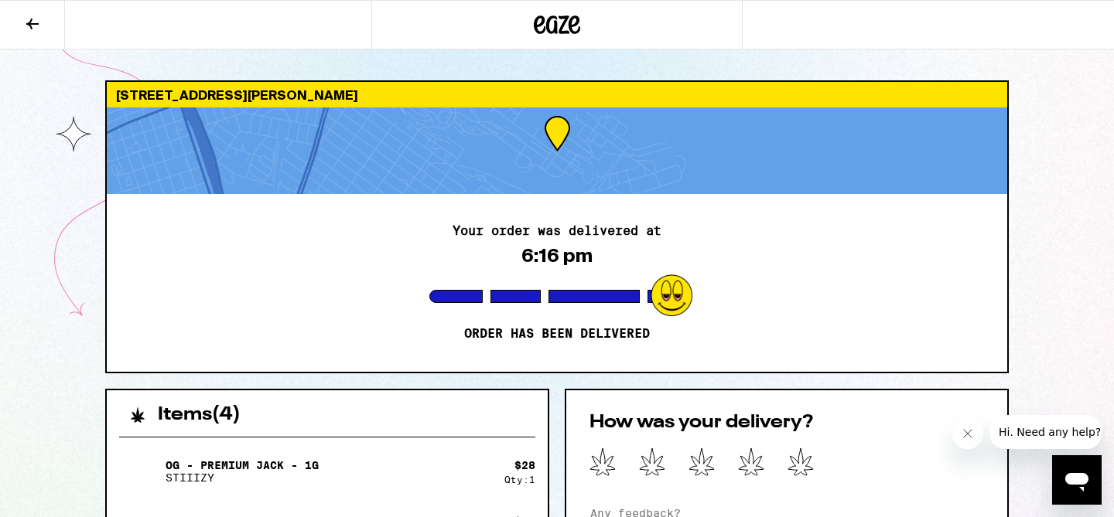
click at [31, 25] on icon at bounding box center [32, 24] width 19 height 19
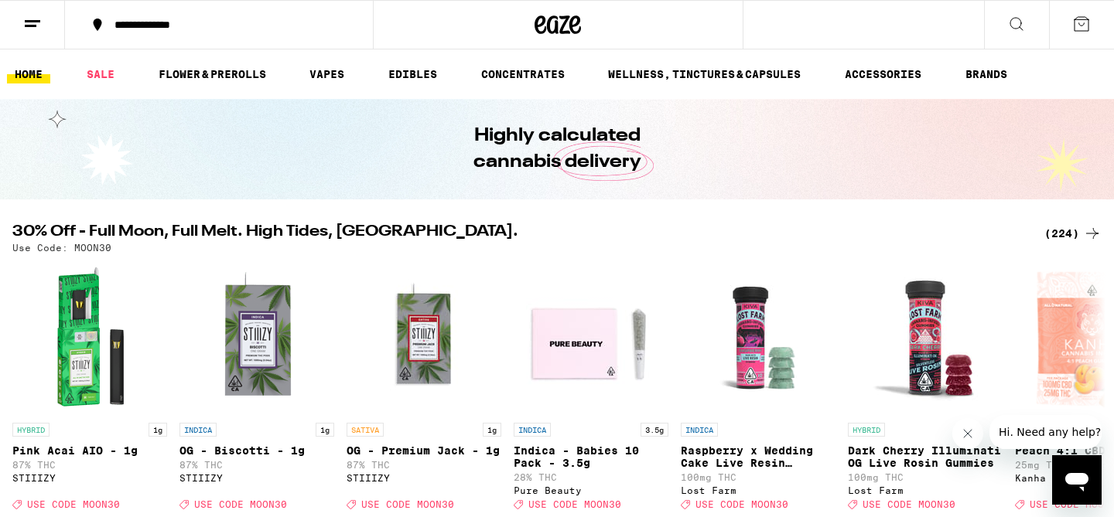
click at [1079, 24] on icon at bounding box center [1081, 24] width 14 height 14
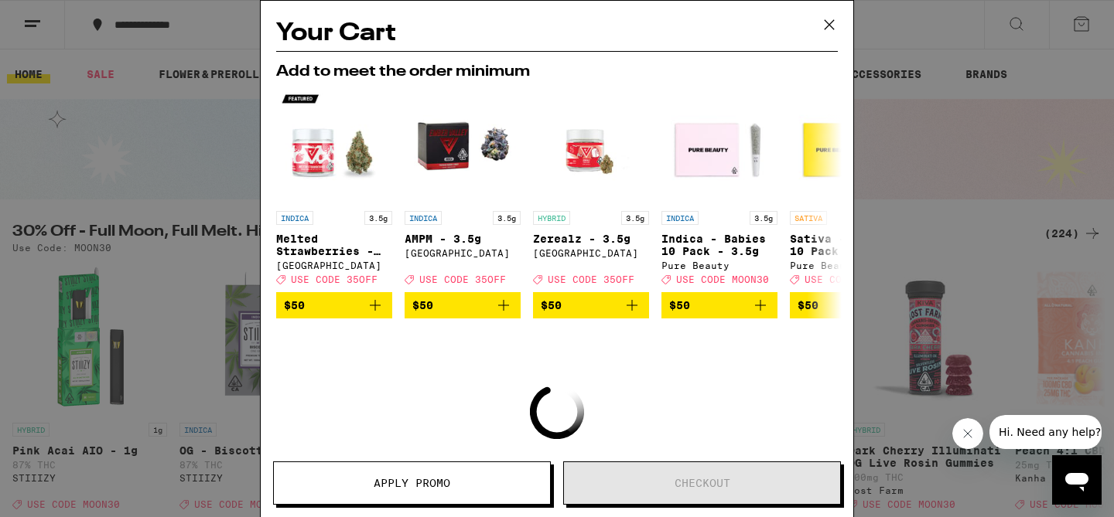
click at [827, 31] on icon at bounding box center [828, 24] width 23 height 23
